Goal: Task Accomplishment & Management: Use online tool/utility

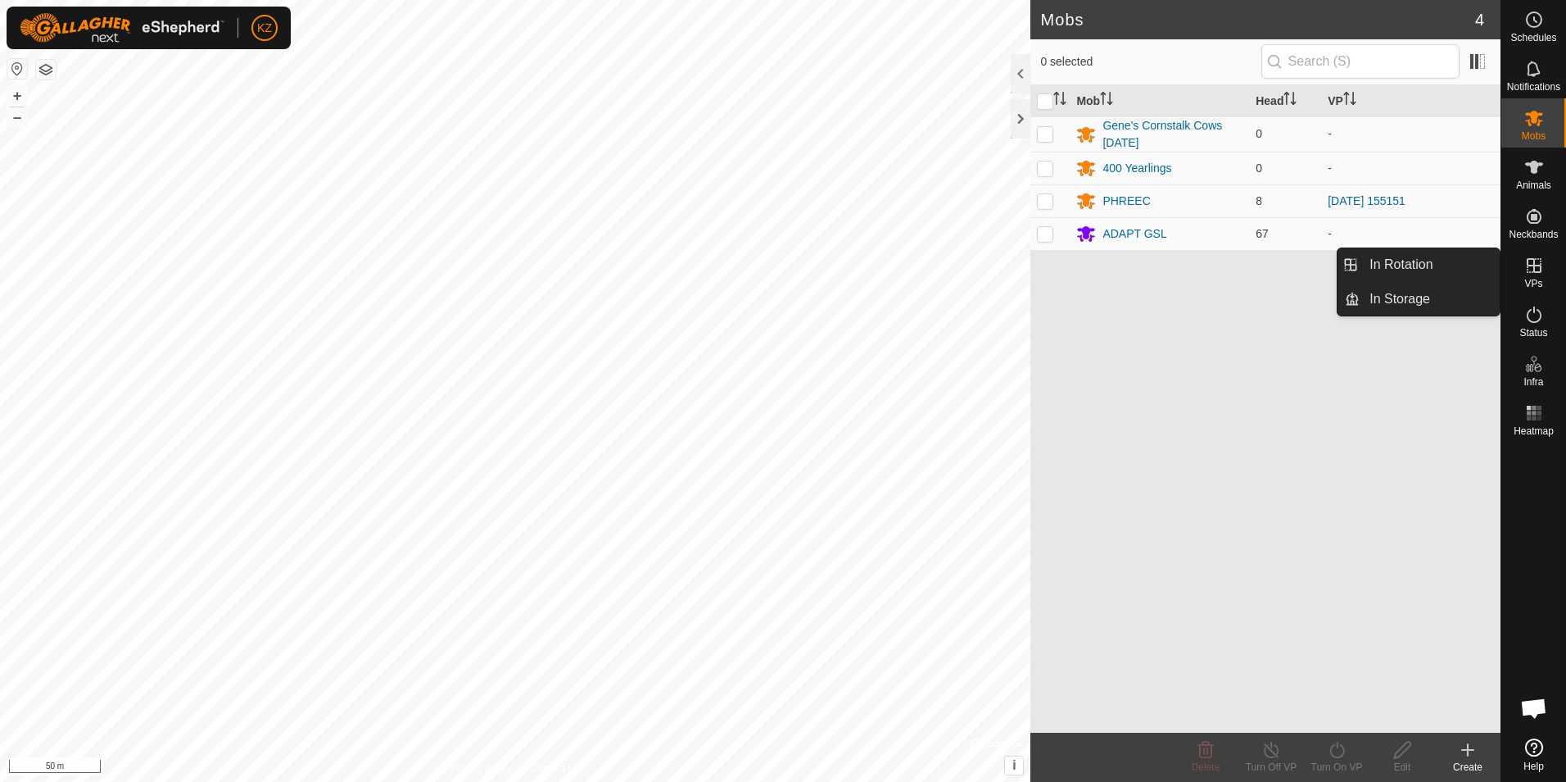
click at [1539, 275] on es-virtualpaddocks-svg-icon at bounding box center [1534, 265] width 29 height 26
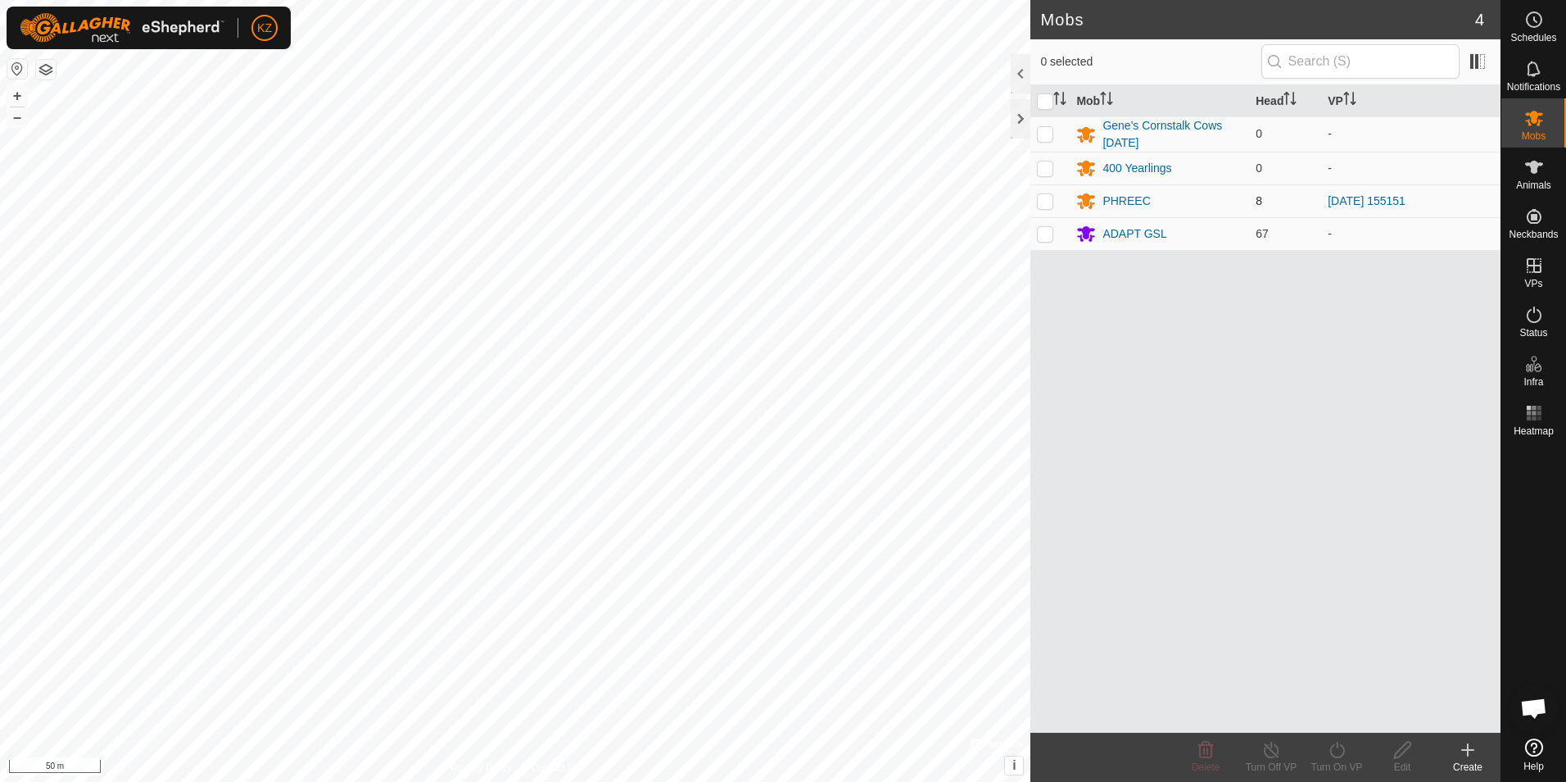
click at [1047, 205] on p-checkbox at bounding box center [1045, 200] width 16 height 13
checkbox input "true"
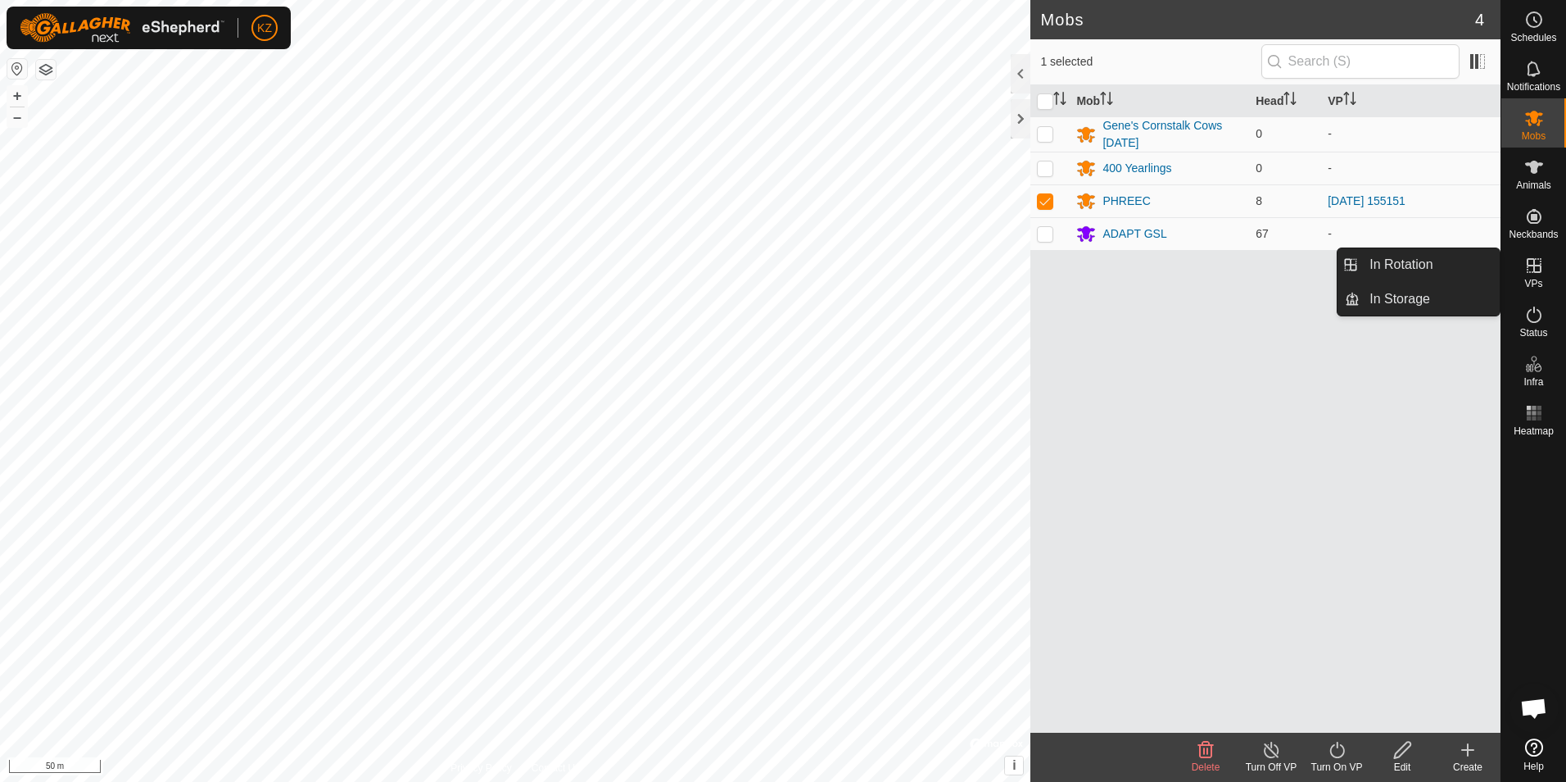
click at [1533, 272] on icon at bounding box center [1534, 265] width 15 height 15
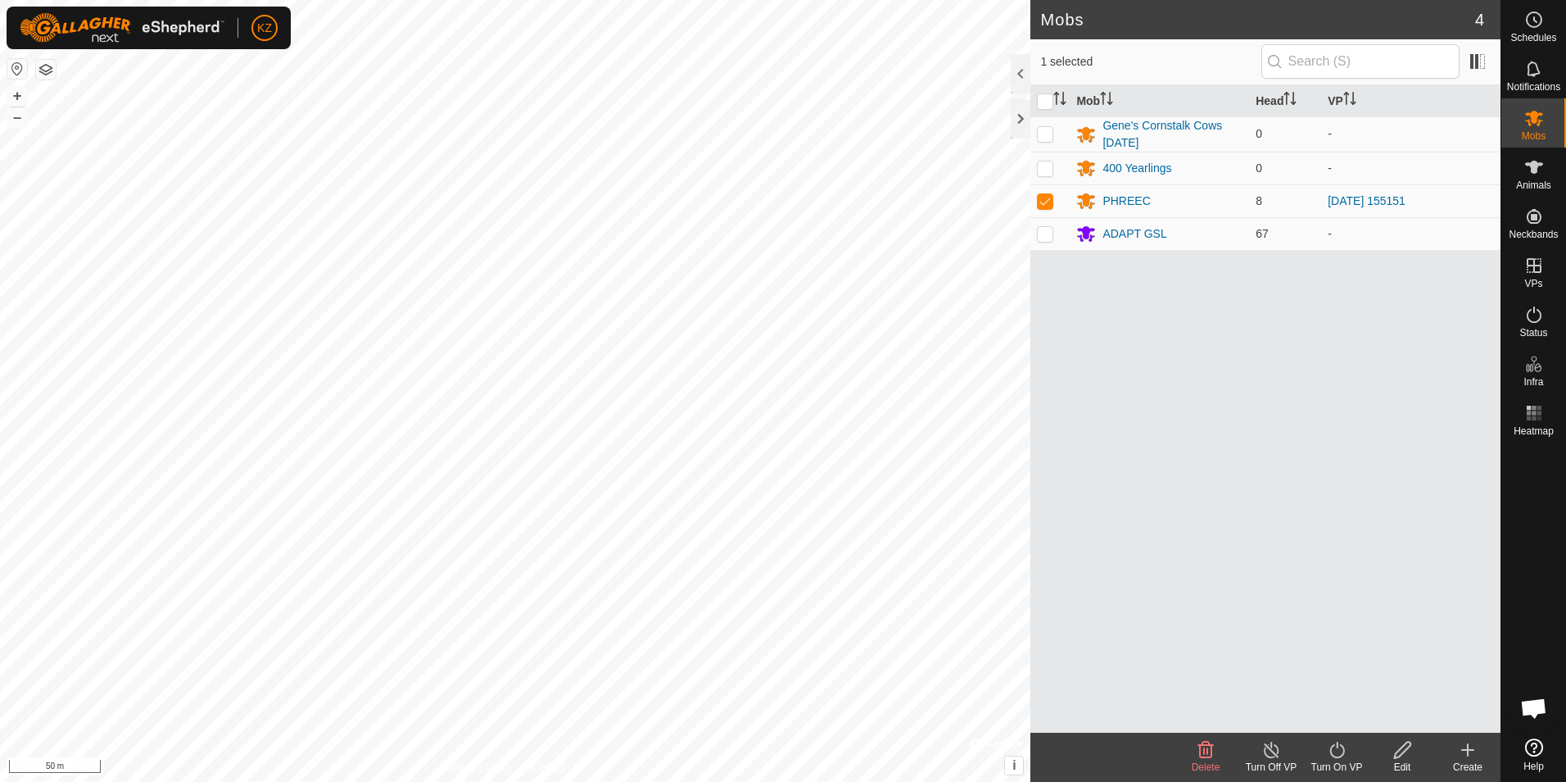
click at [1339, 755] on icon at bounding box center [1337, 750] width 20 height 20
click at [1347, 712] on link "Now" at bounding box center [1386, 713] width 162 height 33
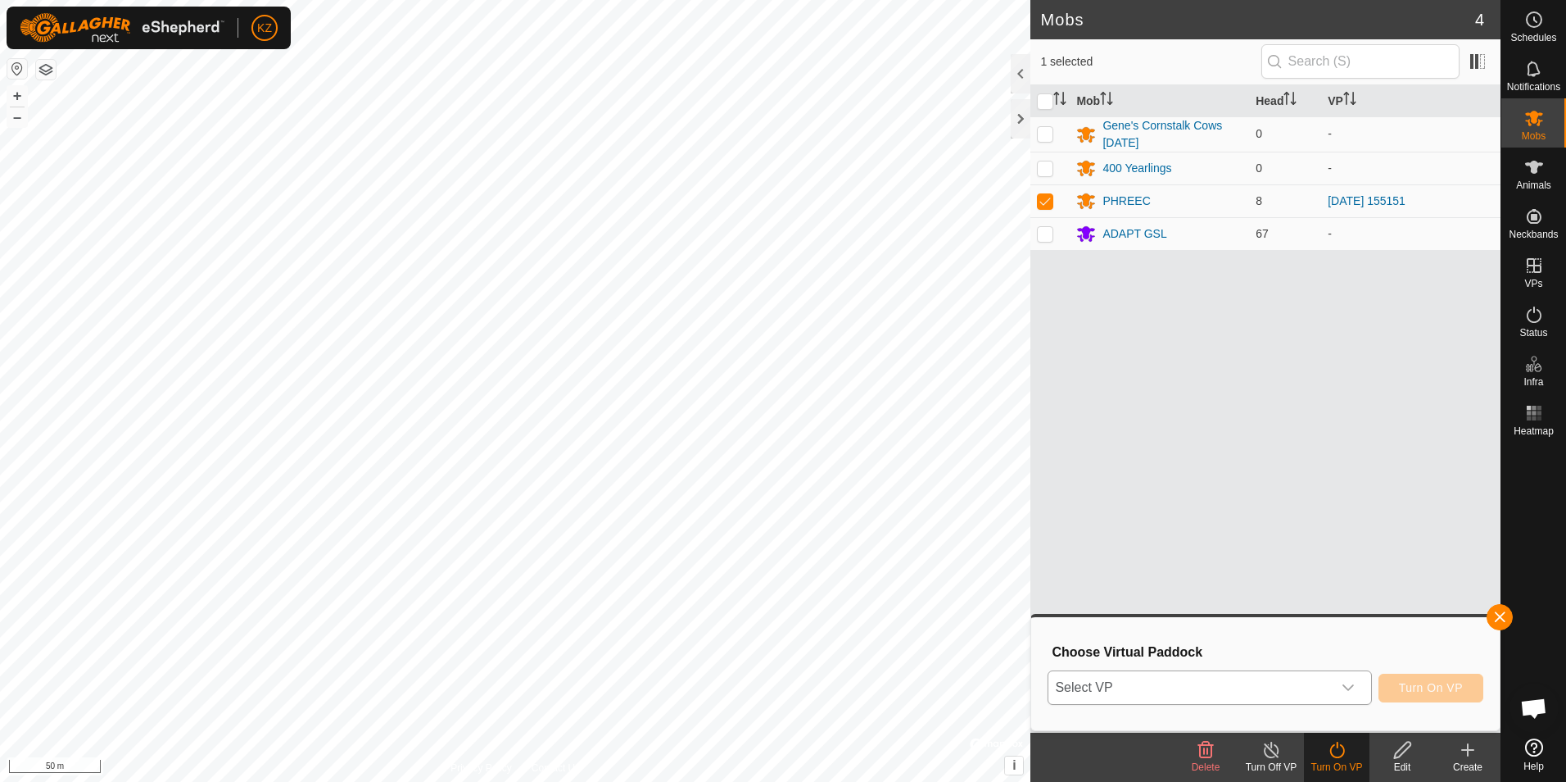
click at [1289, 697] on span "Select VP" at bounding box center [1190, 687] width 283 height 33
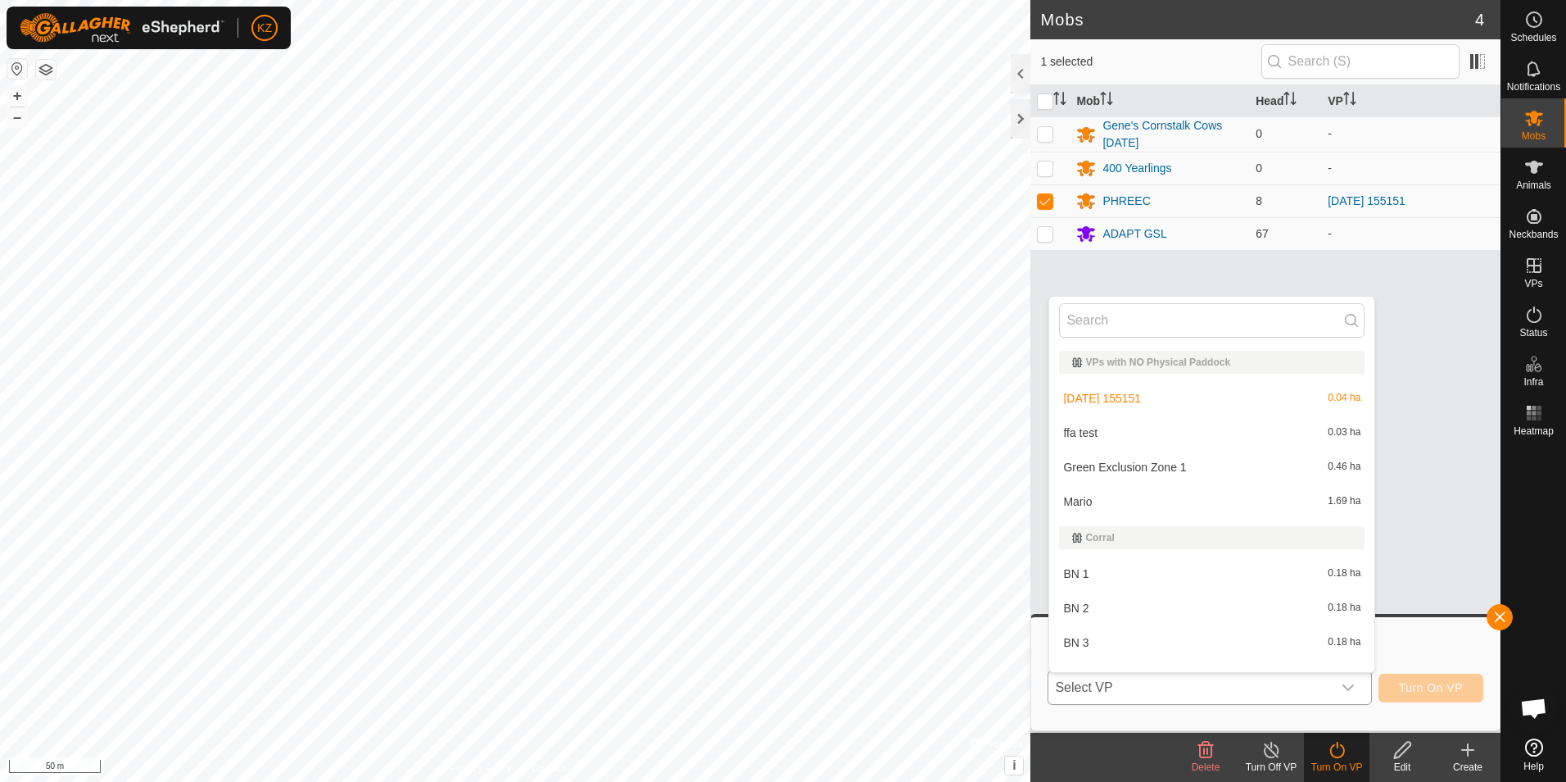
scroll to position [21, 0]
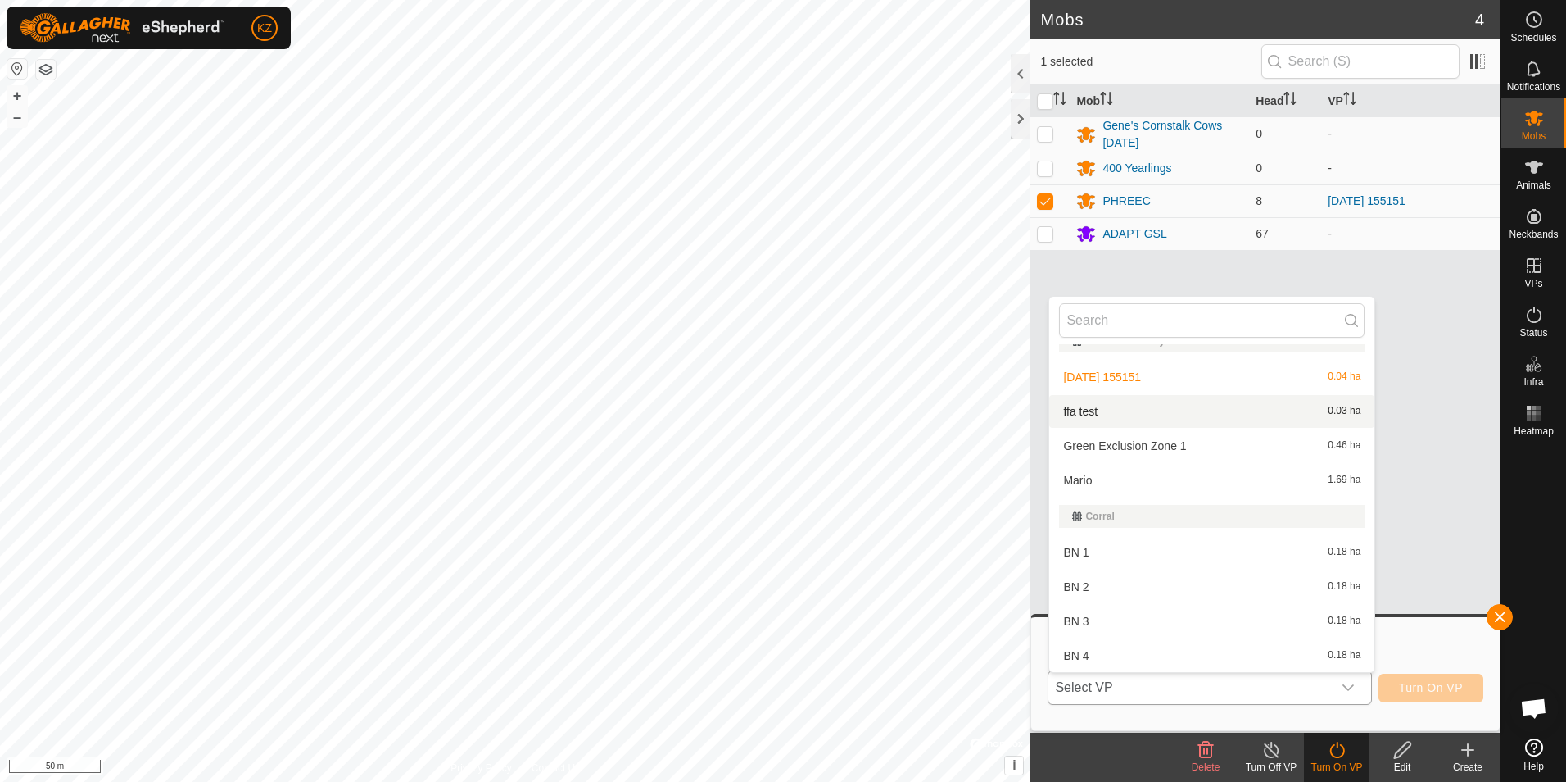
click at [1208, 419] on li "ffa test 0.03 ha" at bounding box center [1211, 411] width 325 height 33
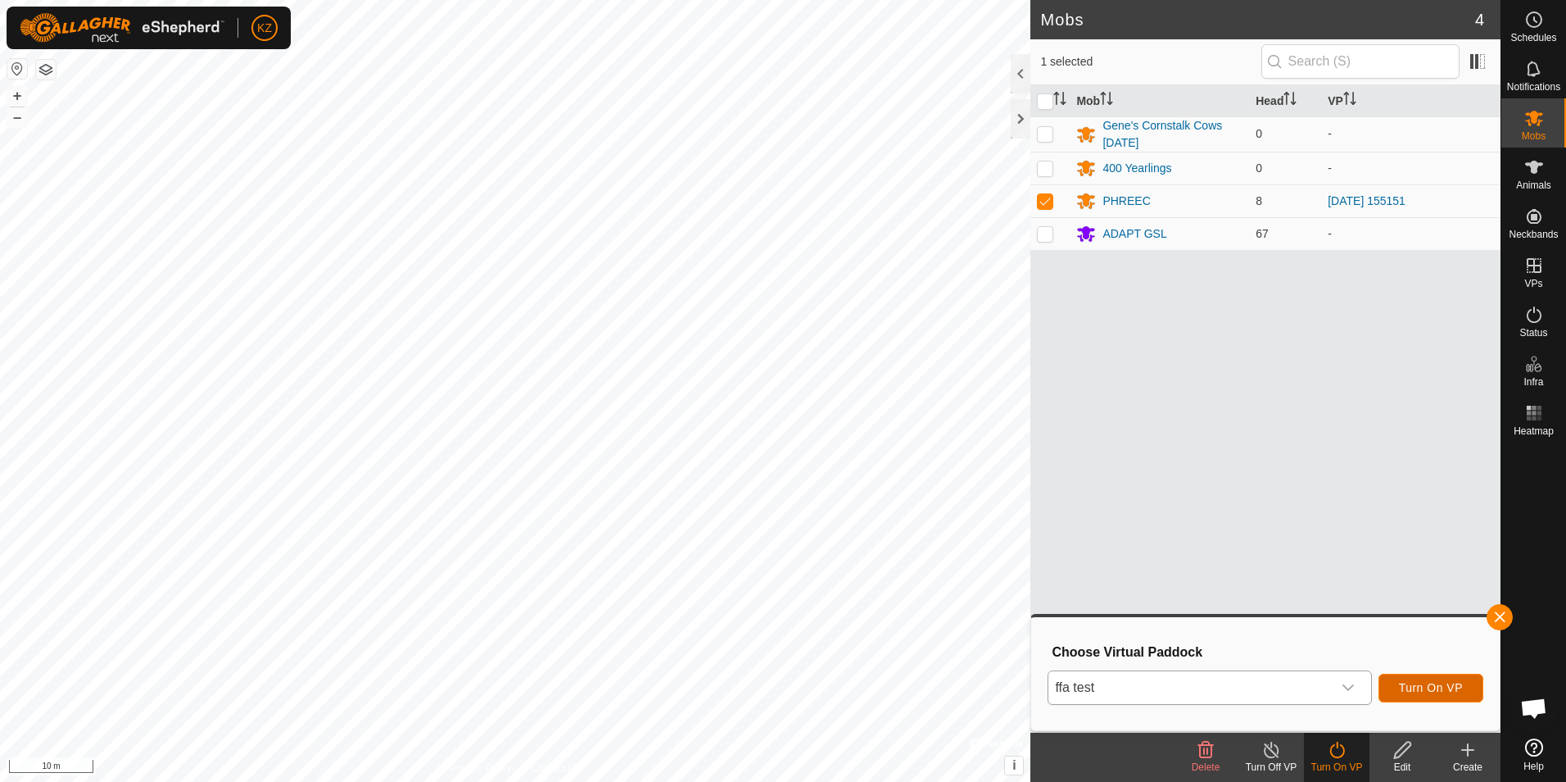
click at [1435, 688] on span "Turn On VP" at bounding box center [1431, 687] width 64 height 13
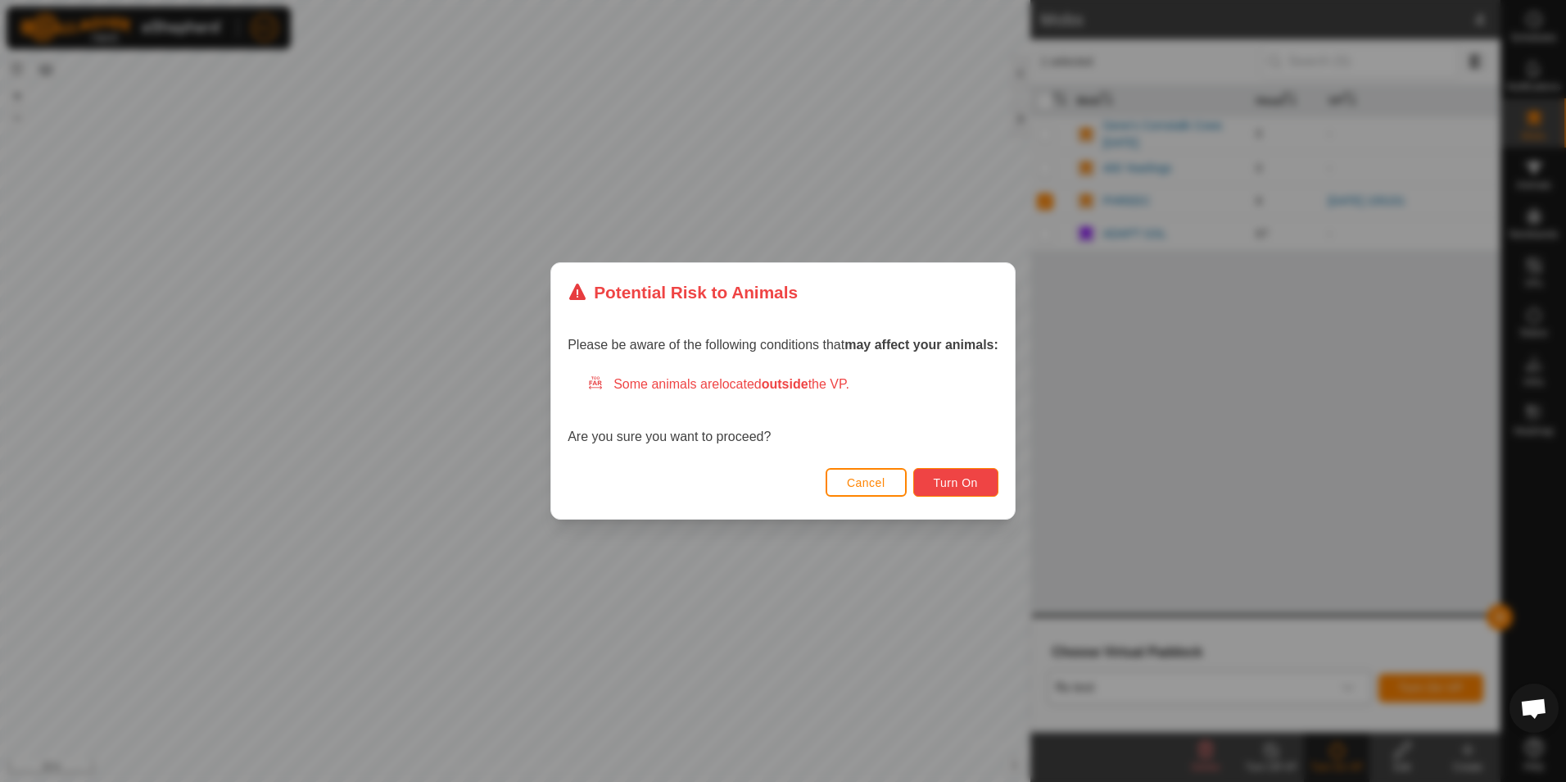
click at [964, 488] on span "Turn On" at bounding box center [956, 482] width 44 height 13
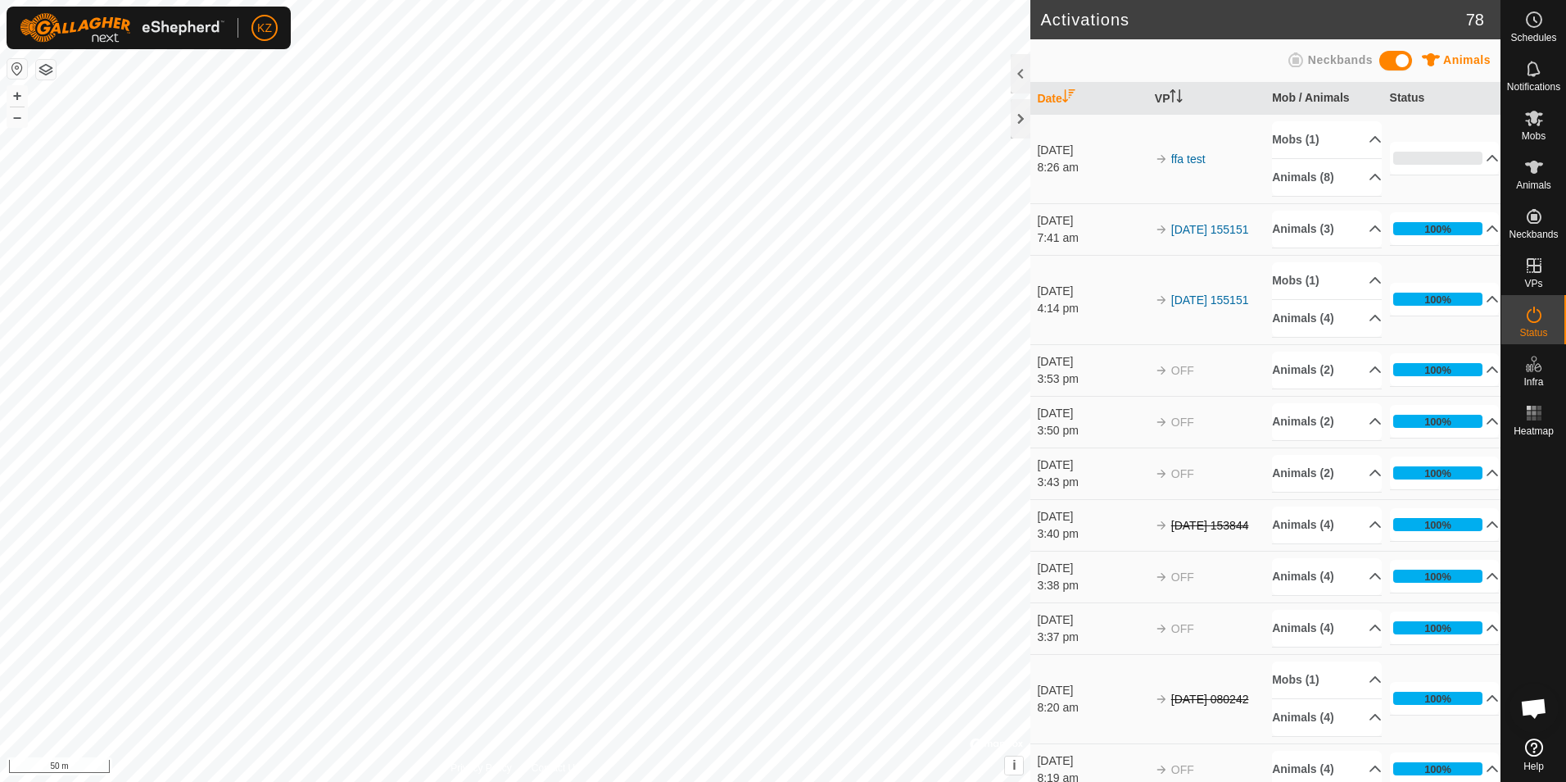
click at [745, 781] on html "KZ Schedules Notifications Mobs Animals Neckbands VPs Status Infra Heatmap Help…" at bounding box center [783, 391] width 1566 height 782
click at [1535, 66] on icon at bounding box center [1535, 69] width 20 height 20
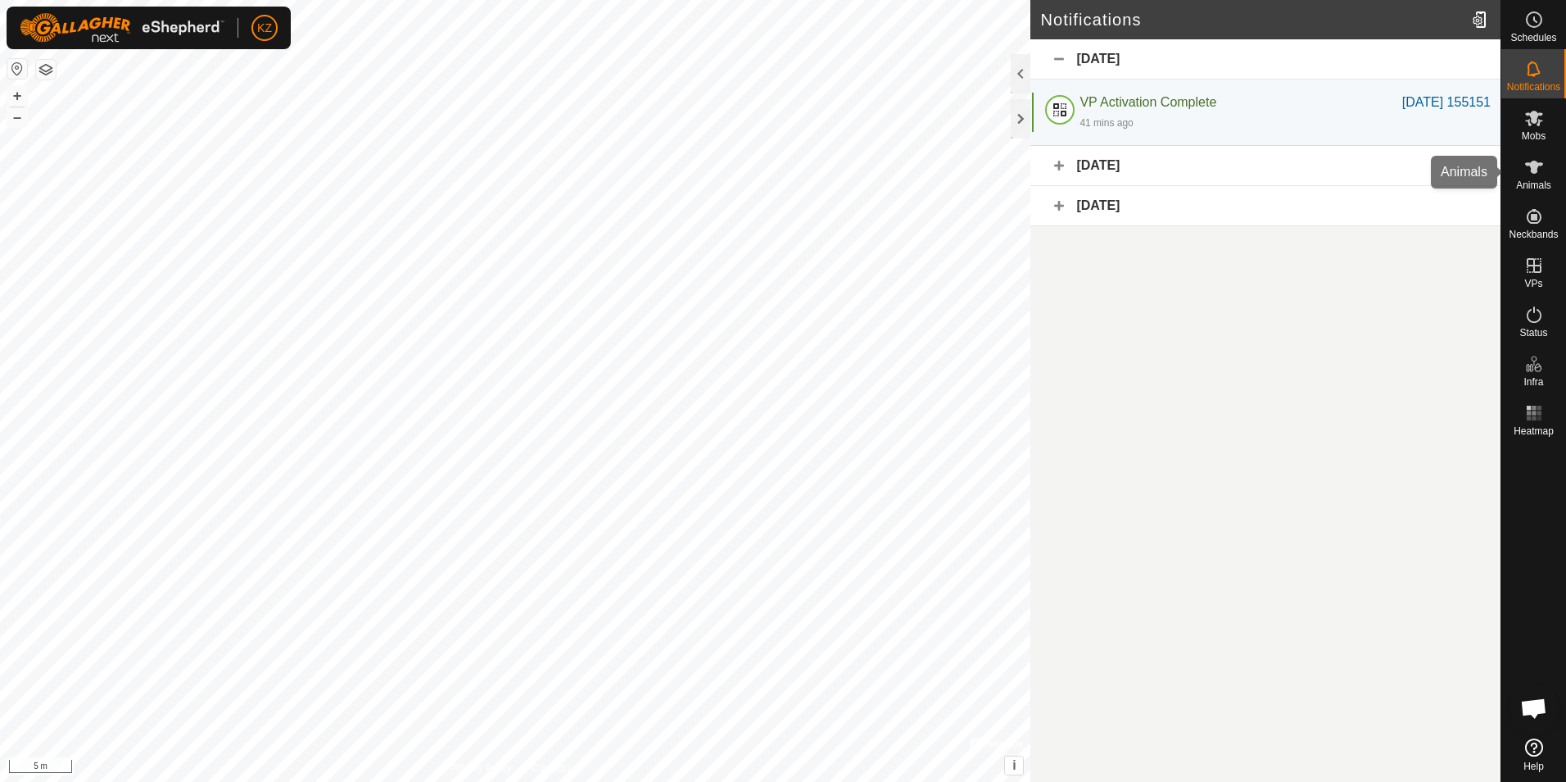
click at [1538, 151] on div "Animals" at bounding box center [1534, 171] width 65 height 49
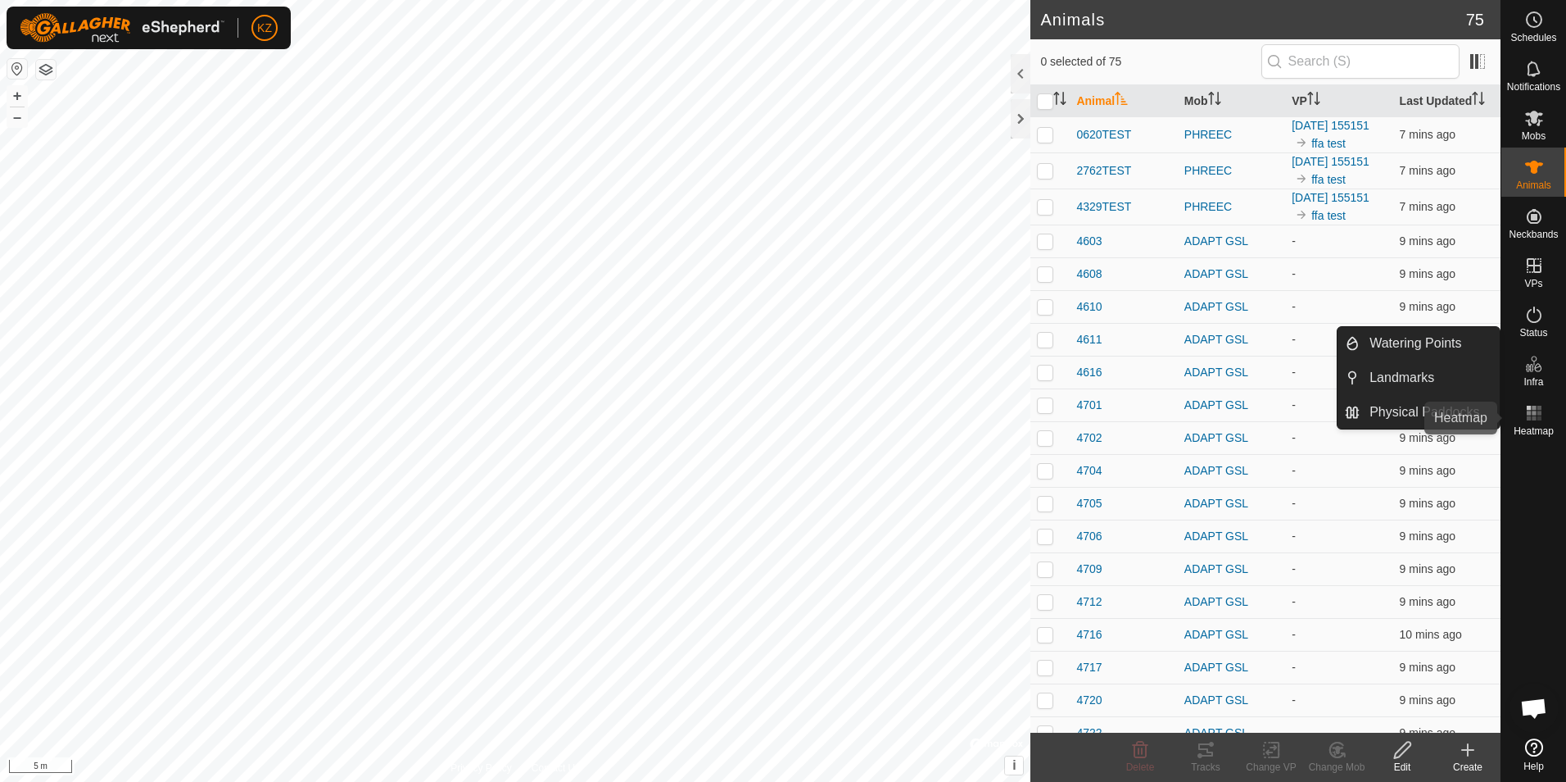
click at [1546, 420] on es-heatmap-svg-icon at bounding box center [1534, 413] width 29 height 26
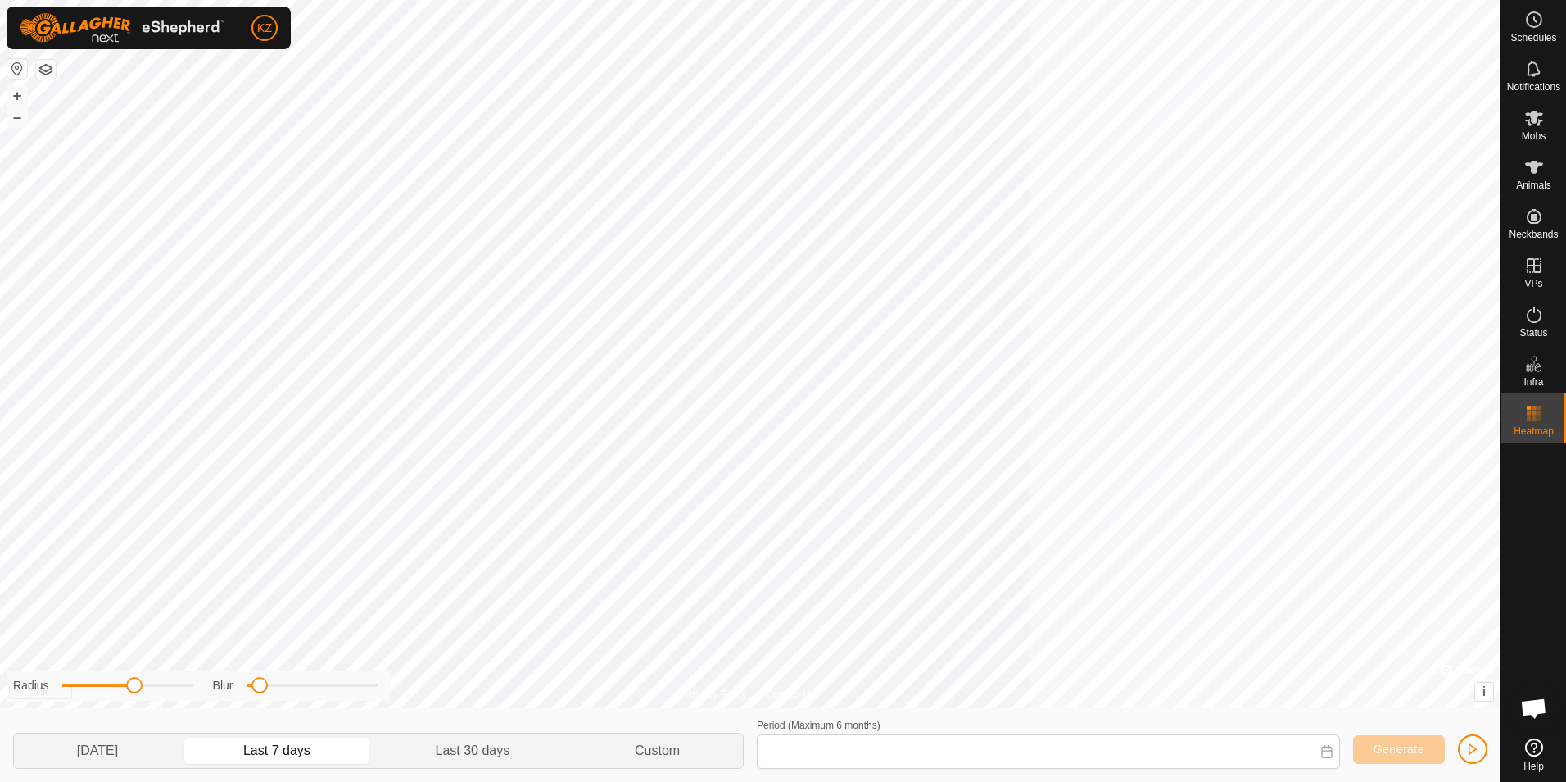
type input "[DATE] - [DATE]"
click at [1535, 419] on rect at bounding box center [1534, 418] width 4 height 4
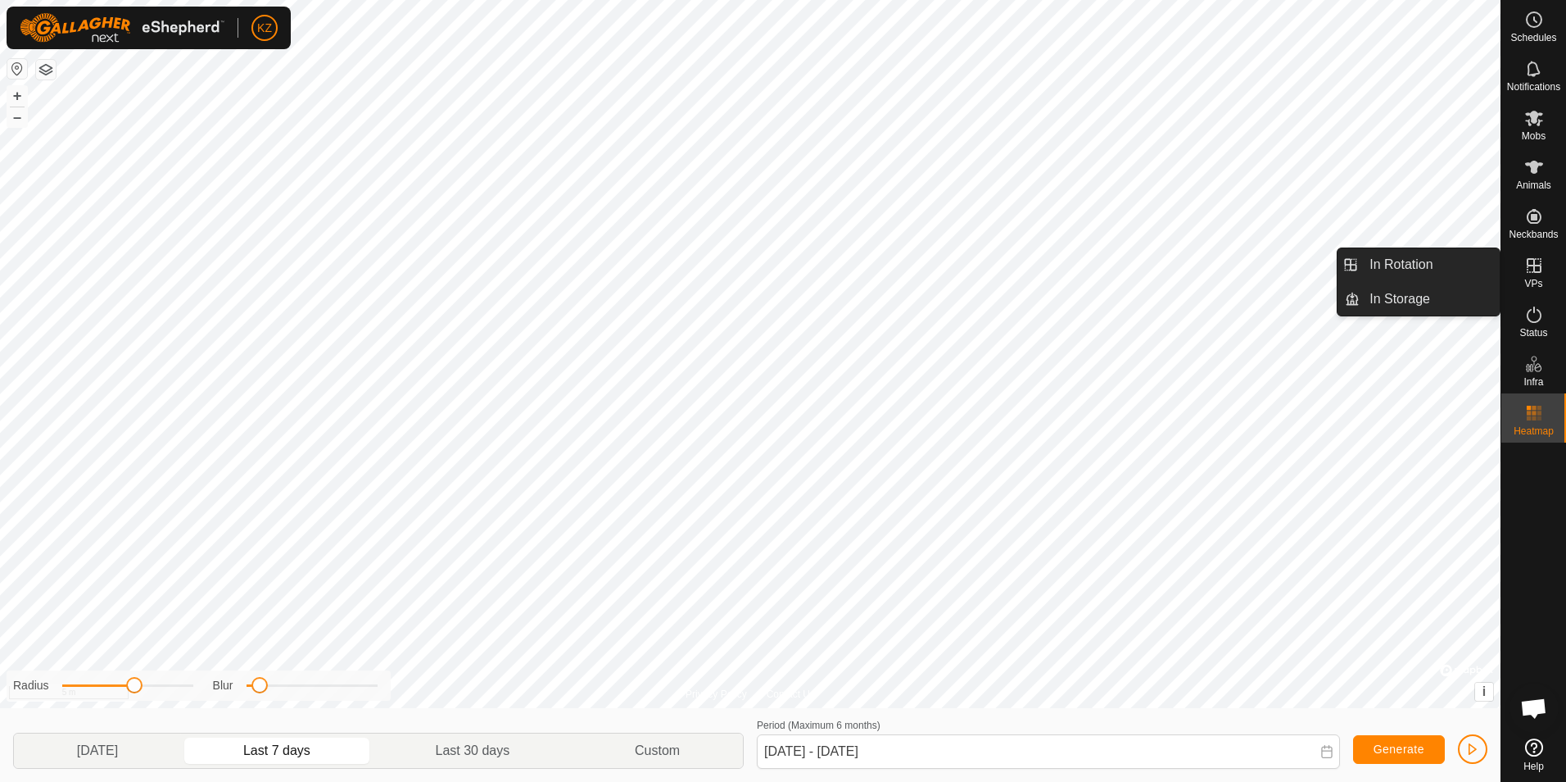
click at [1542, 271] on icon at bounding box center [1535, 266] width 20 height 20
click at [1442, 275] on link "In Rotation" at bounding box center [1430, 264] width 140 height 33
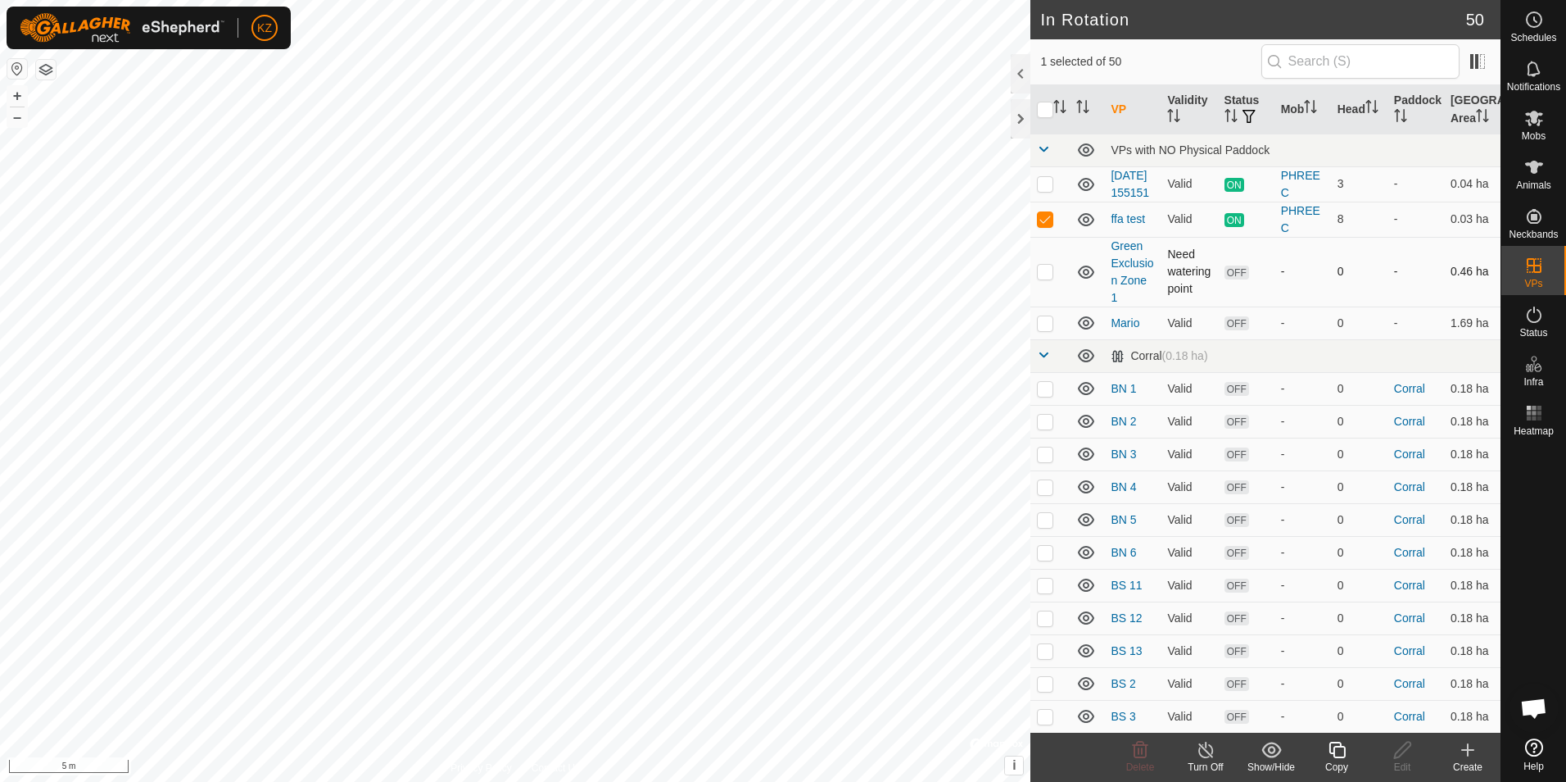
checkbox input "true"
checkbox input "false"
click at [1333, 196] on td "3" at bounding box center [1359, 183] width 57 height 35
click at [1543, 172] on icon at bounding box center [1535, 167] width 20 height 20
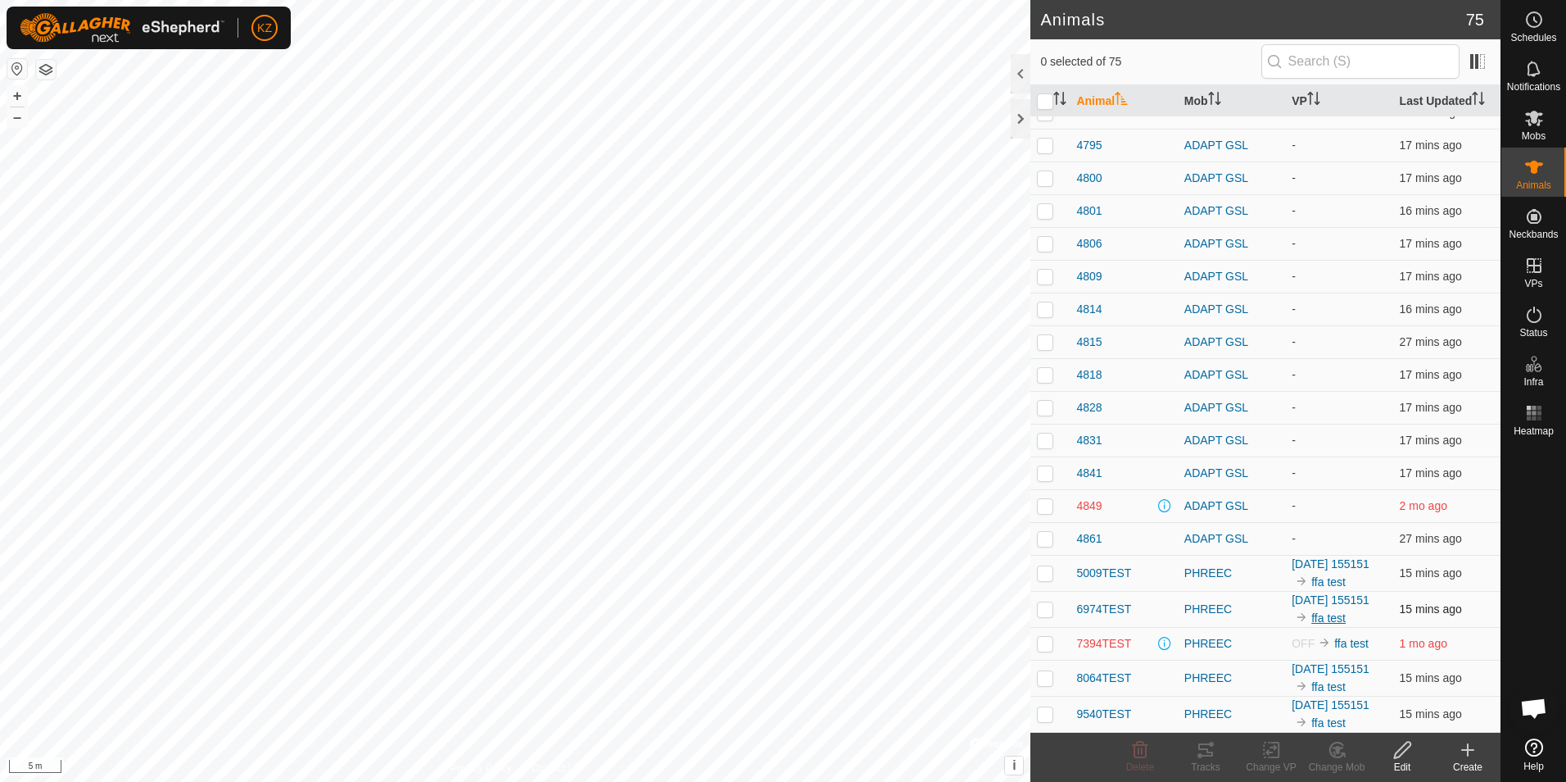
scroll to position [1986, 0]
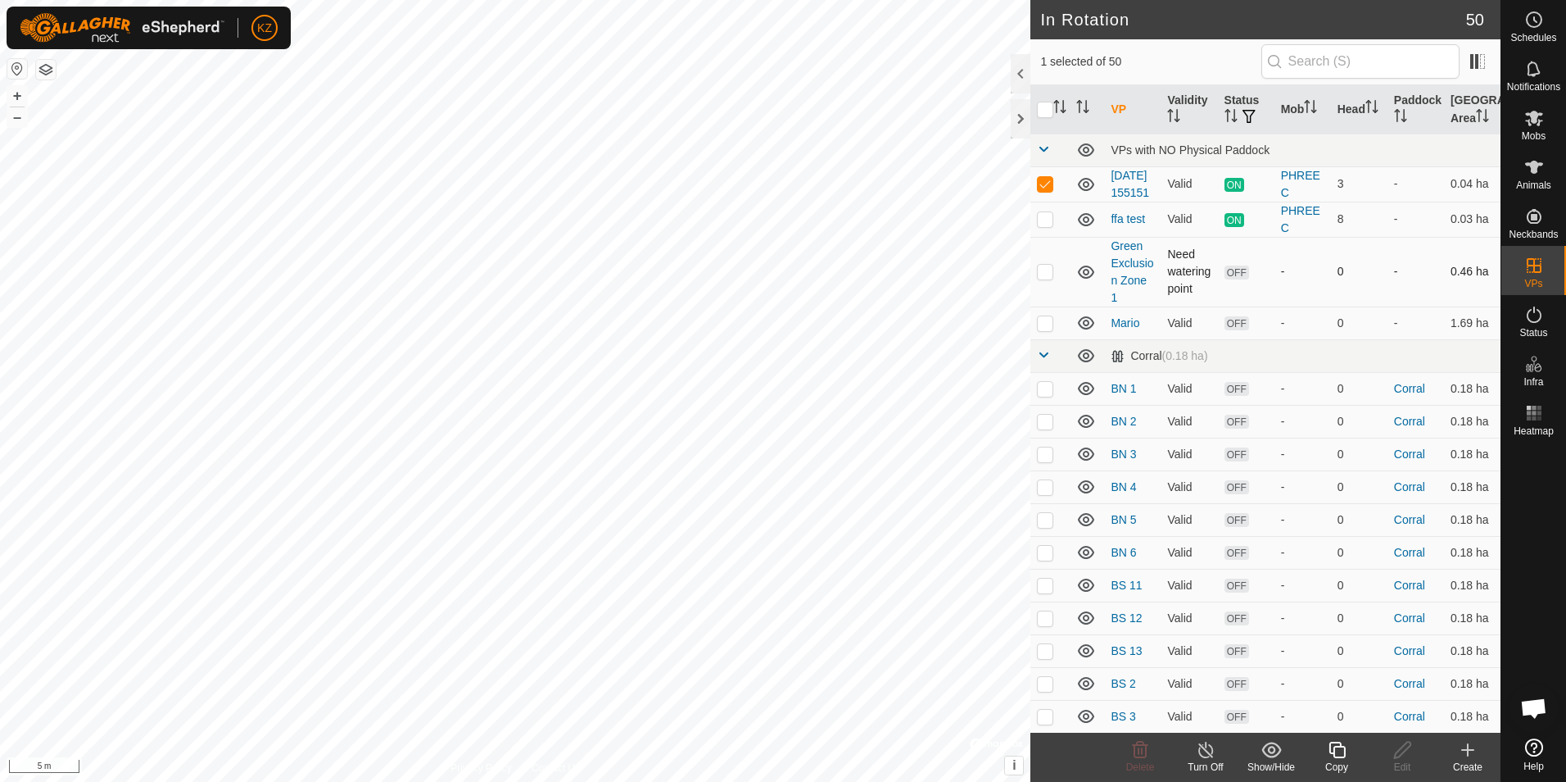
checkbox input "false"
checkbox input "true"
checkbox input "false"
